Goal: Check status: Check status

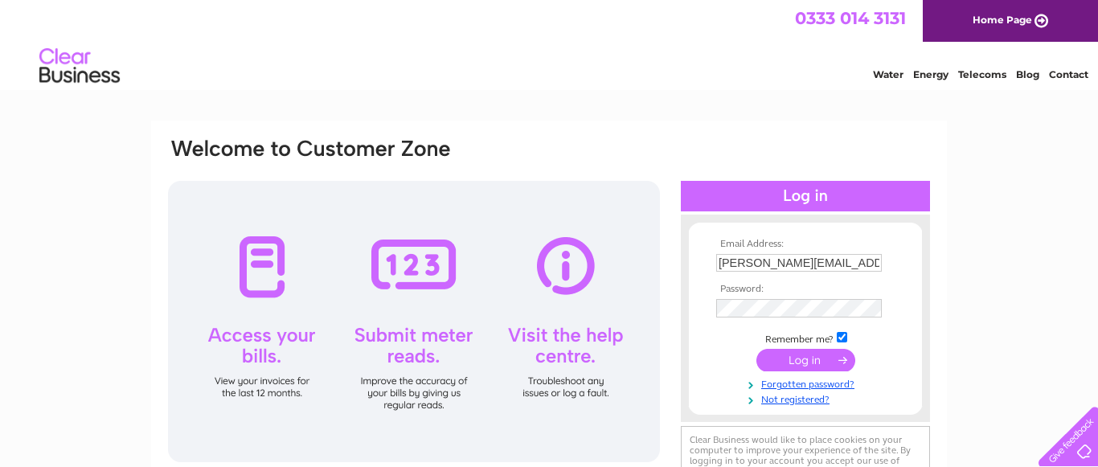
click at [798, 370] on input "submit" at bounding box center [805, 360] width 99 height 23
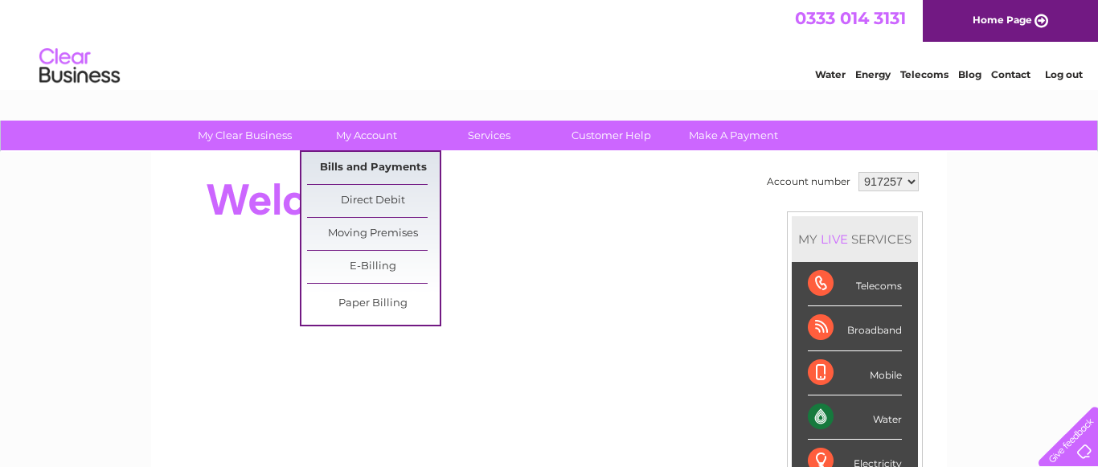
click at [369, 178] on link "Bills and Payments" at bounding box center [373, 168] width 133 height 32
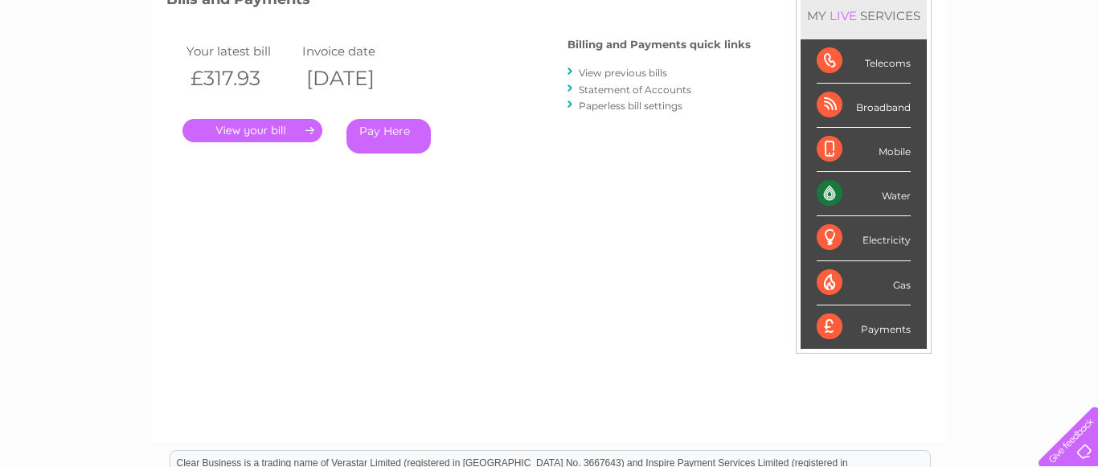
scroll to position [246, 0]
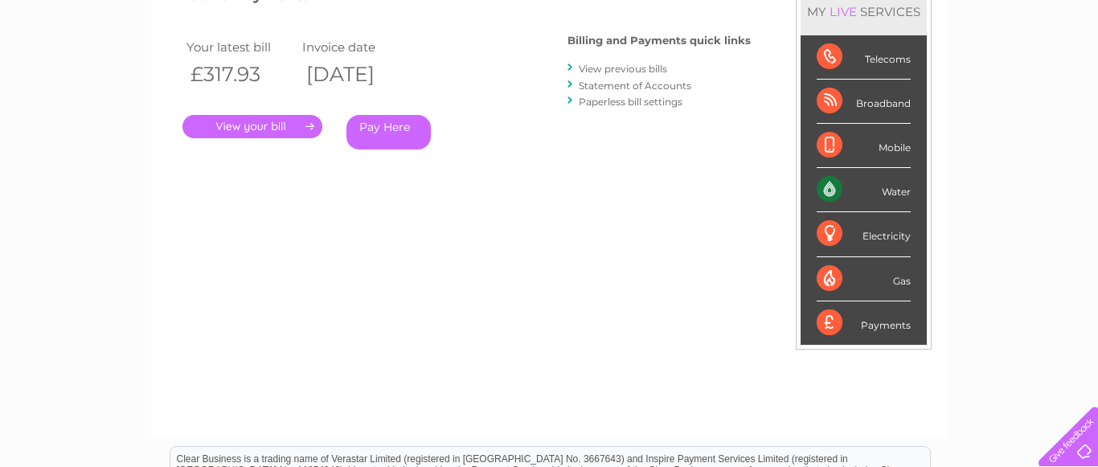
click at [257, 111] on div ". Pay Here" at bounding box center [343, 103] width 322 height 24
click at [257, 120] on link "." at bounding box center [252, 126] width 140 height 23
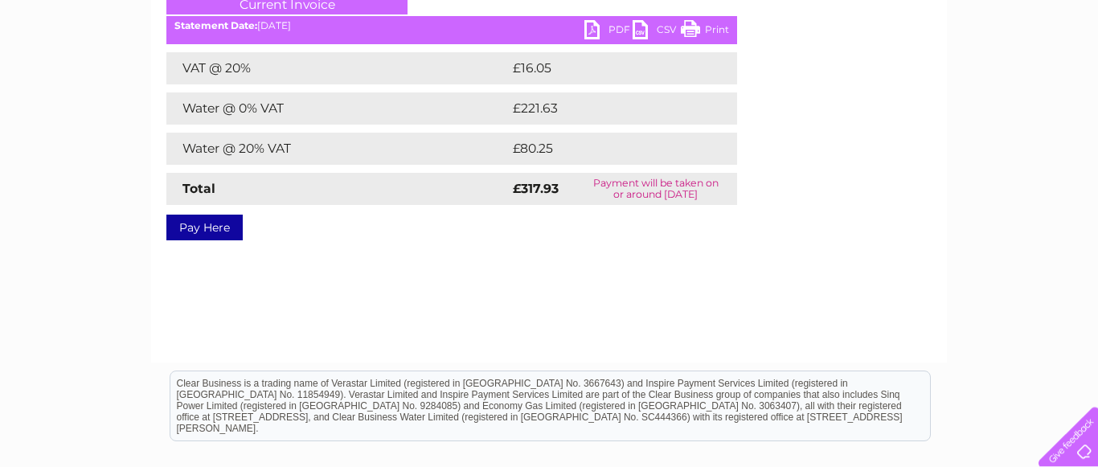
scroll to position [246, 0]
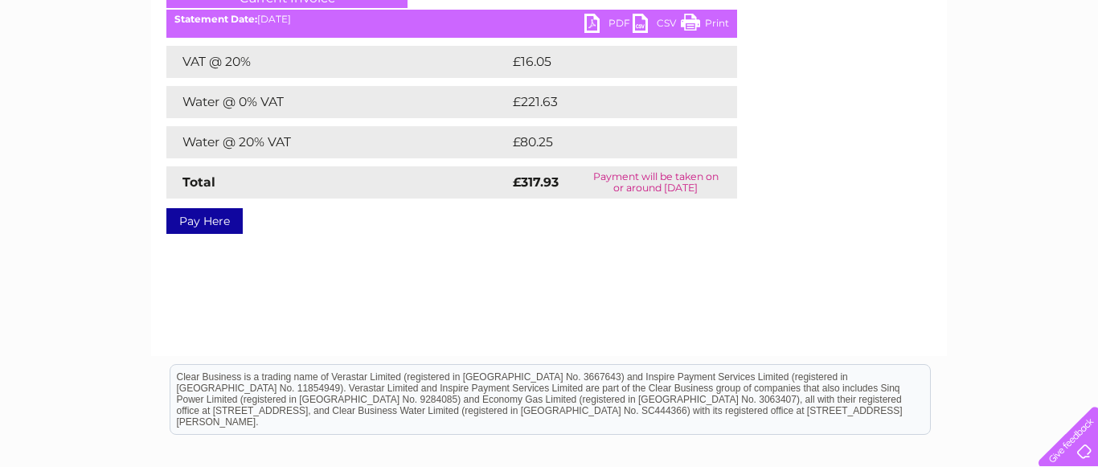
click at [605, 29] on link "PDF" at bounding box center [608, 25] width 48 height 23
